Goal: Information Seeking & Learning: Learn about a topic

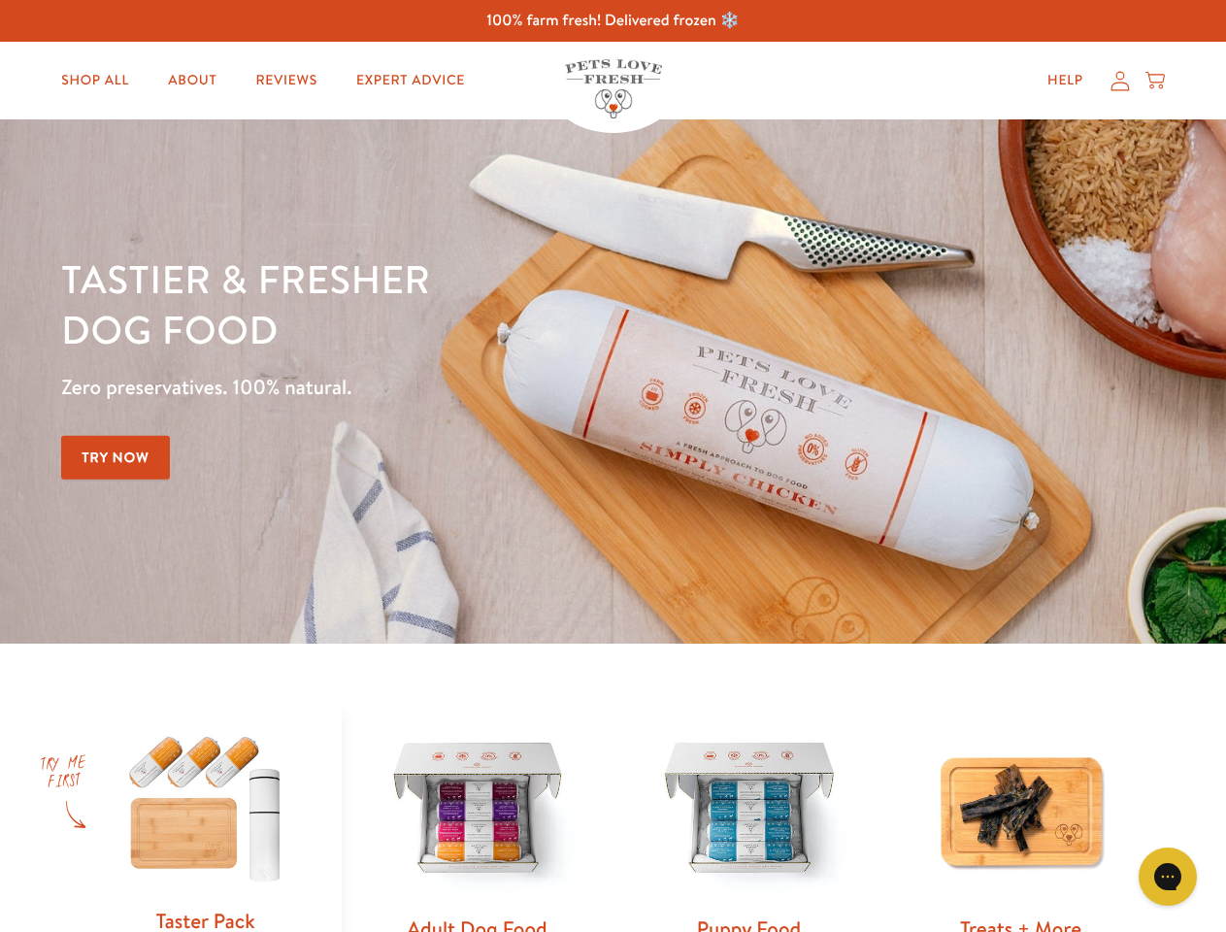
click at [613, 466] on div "Tastier & fresher dog food Zero preservatives. 100% natural. Try Now" at bounding box center [429, 381] width 736 height 256
click at [1168, 877] on icon "Gorgias live chat" at bounding box center [1167, 876] width 18 height 18
